Goal: Task Accomplishment & Management: Manage account settings

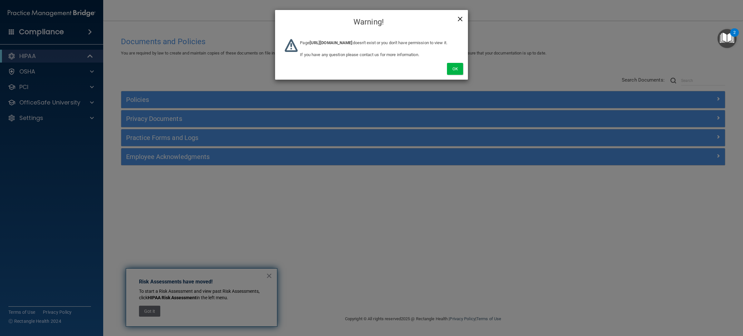
click at [461, 22] on span "×" at bounding box center [460, 18] width 6 height 13
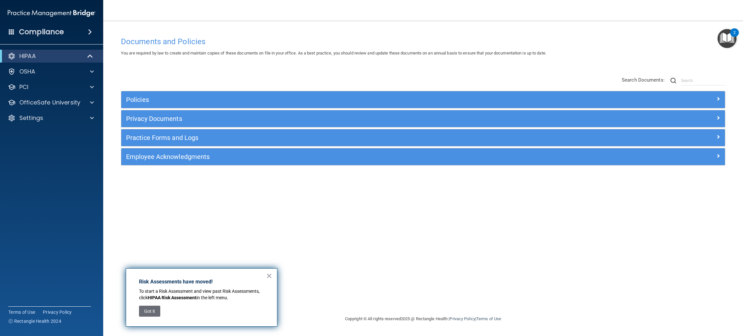
click at [87, 125] on div "HIPAA Documents and Policies Report an Incident Business Associates Emergency P…" at bounding box center [52, 88] width 104 height 83
click at [93, 117] on span at bounding box center [92, 118] width 4 height 8
click at [72, 177] on p "Sign Out" at bounding box center [48, 180] width 88 height 6
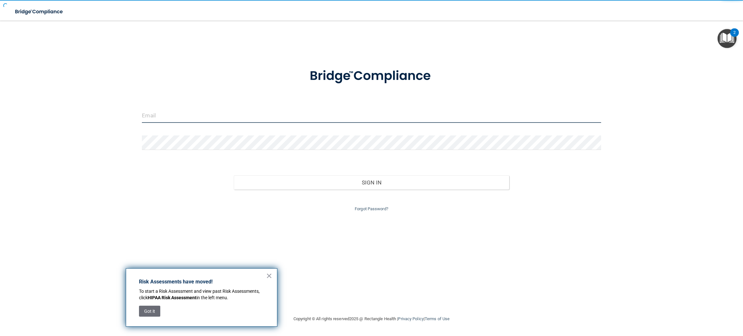
type input "[EMAIL_ADDRESS][DOMAIN_NAME]"
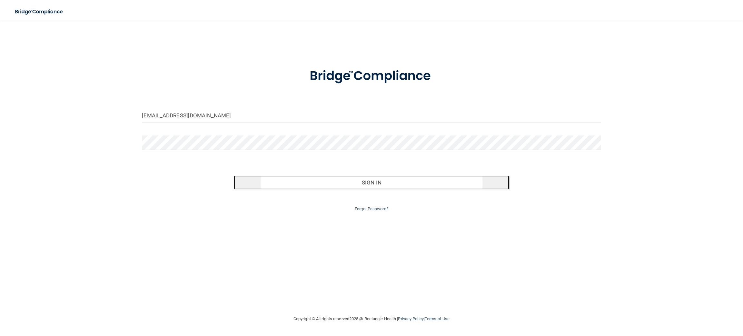
click at [407, 183] on button "Sign In" at bounding box center [371, 182] width 275 height 14
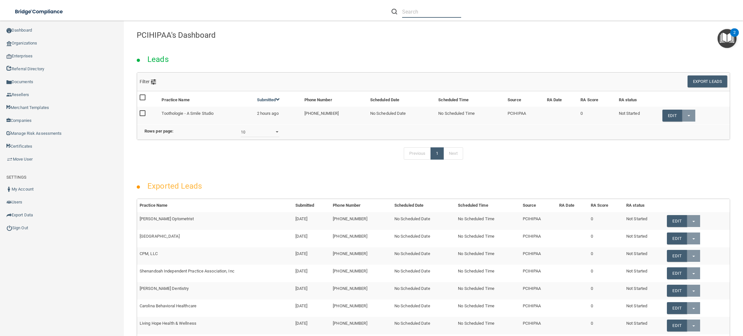
click at [431, 14] on input "text" at bounding box center [431, 12] width 59 height 12
paste input "[PERSON_NAME] Dentistry"
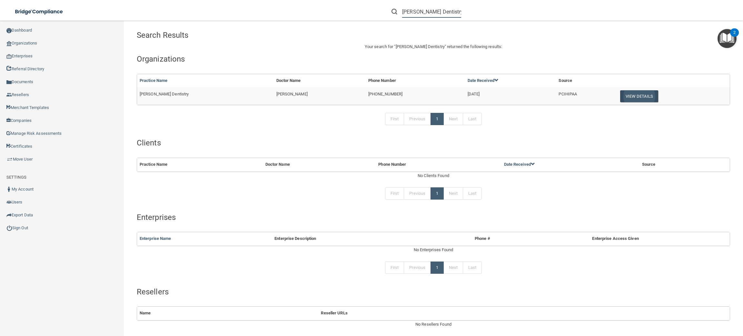
type input "[PERSON_NAME] Dentistry"
click at [620, 99] on button "View Details" at bounding box center [639, 96] width 38 height 12
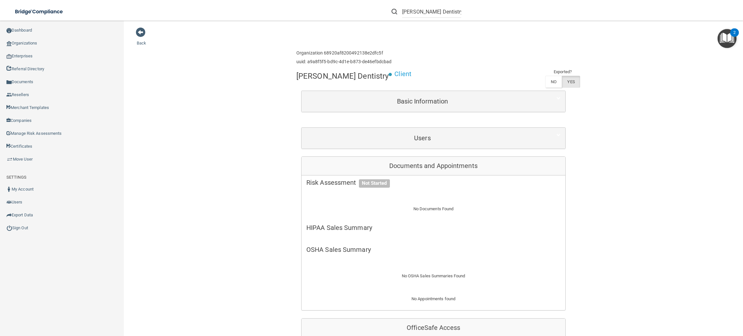
click at [373, 147] on div "Users" at bounding box center [434, 138] width 264 height 21
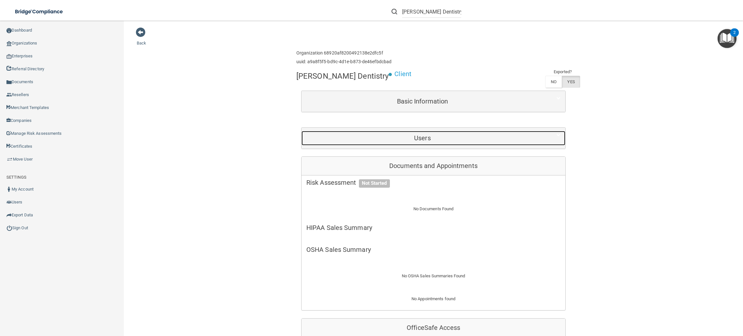
click at [378, 142] on div "Users" at bounding box center [423, 138] width 242 height 15
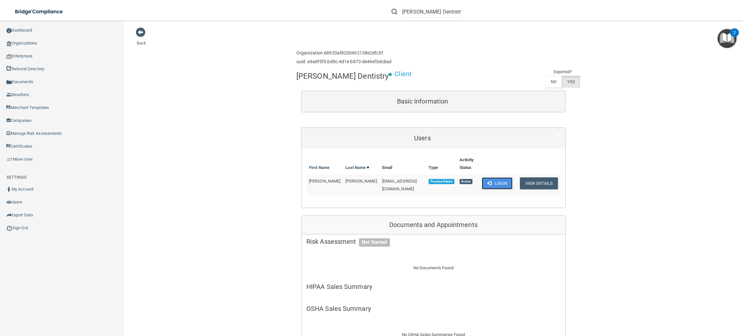
click at [497, 177] on button "Login" at bounding box center [497, 183] width 31 height 12
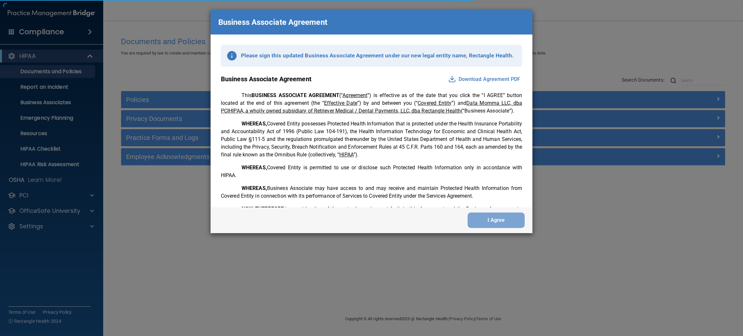
click at [44, 222] on div "Business Associate Agreement Please sign this updated Business Associate Agreem…" at bounding box center [371, 168] width 743 height 336
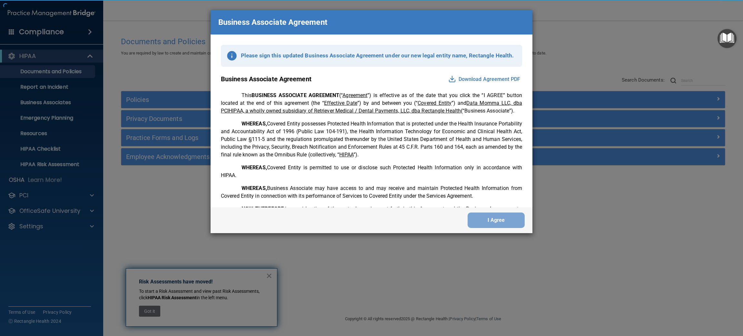
scroll to position [1341, 0]
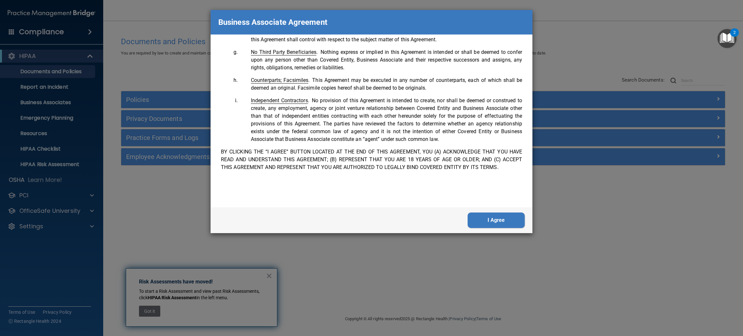
click at [509, 224] on button "I Agree" at bounding box center [496, 220] width 57 height 15
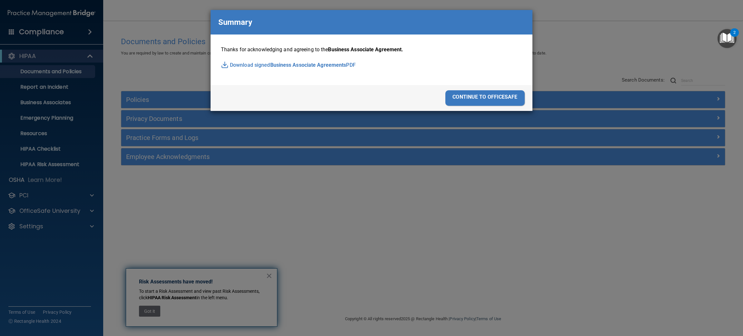
click at [515, 98] on div "continue to officesafe" at bounding box center [484, 97] width 79 height 15
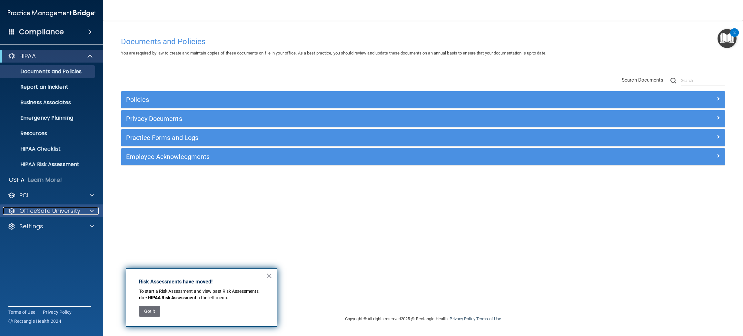
click at [75, 208] on p "OfficeSafe University" at bounding box center [49, 211] width 61 height 8
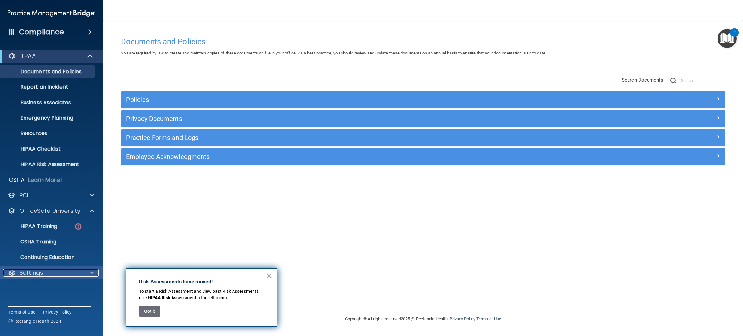
click at [52, 272] on div "Settings" at bounding box center [43, 273] width 80 height 8
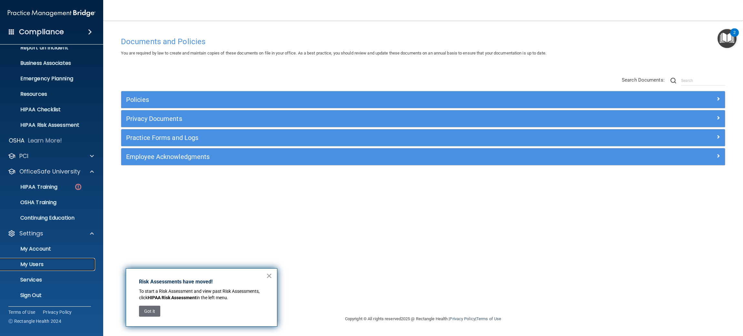
click at [59, 265] on p "My Users" at bounding box center [48, 264] width 88 height 6
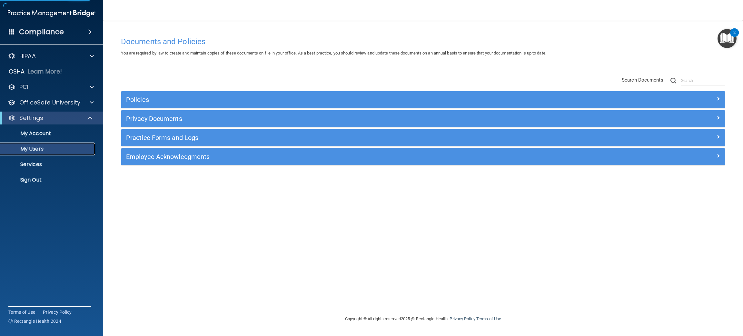
select select "20"
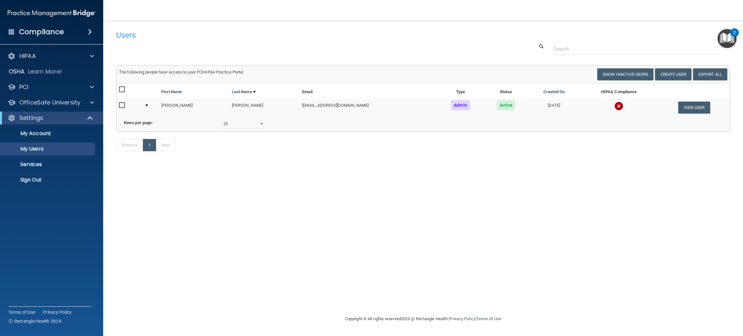
click at [124, 105] on input "checkbox" at bounding box center [122, 105] width 7 height 5
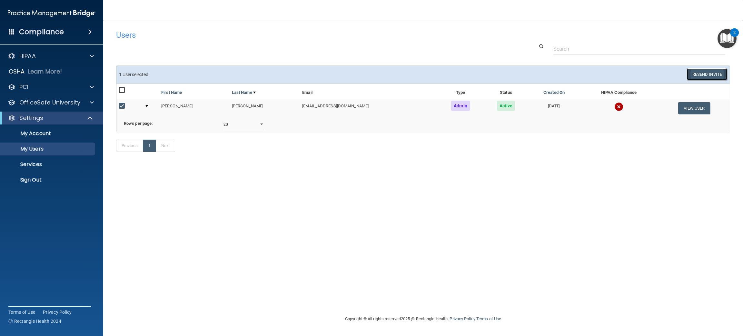
click at [698, 75] on button "Resend Invite" at bounding box center [707, 74] width 40 height 12
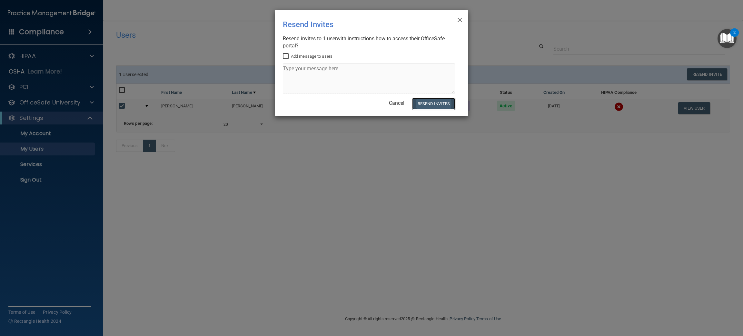
click at [431, 106] on button "Resend Invites" at bounding box center [433, 104] width 43 height 12
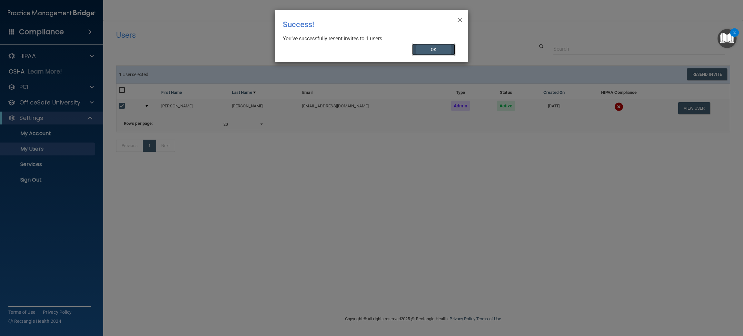
click at [421, 48] on button "OK" at bounding box center [433, 50] width 43 height 12
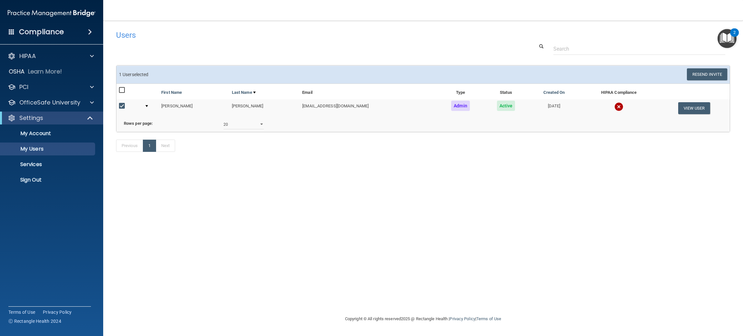
click at [386, 64] on div "Users Success! New user created. × Error! The user couldn't be created. × Succe…" at bounding box center [423, 94] width 614 height 135
click at [124, 106] on input "checkbox" at bounding box center [122, 106] width 7 height 5
checkbox input "false"
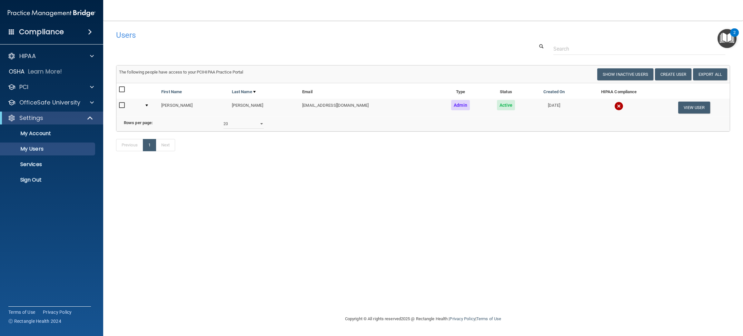
click at [222, 61] on div "Users Success! New user created. × Error! The user couldn't be created. × Succe…" at bounding box center [423, 94] width 614 height 134
